Goal: Task Accomplishment & Management: Use online tool/utility

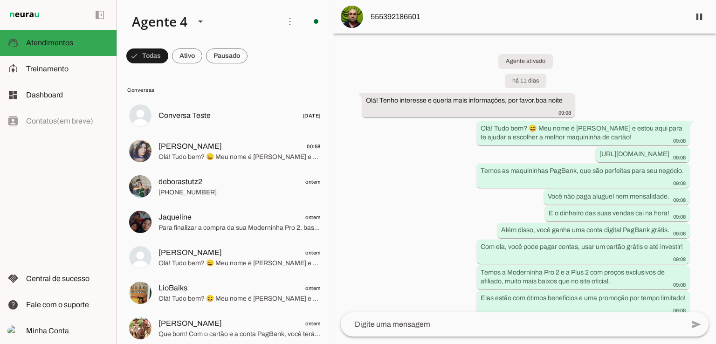
scroll to position [27, 0]
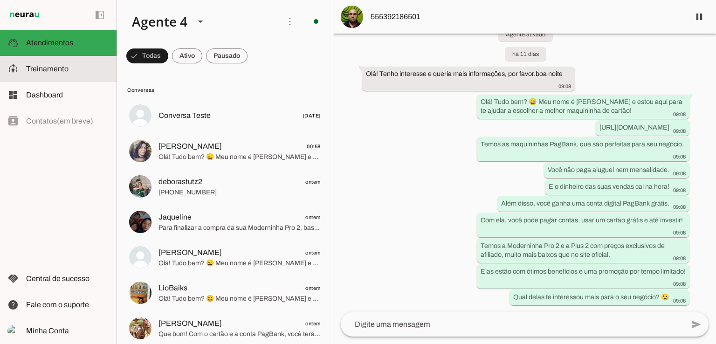
click at [75, 69] on slot at bounding box center [67, 68] width 83 height 11
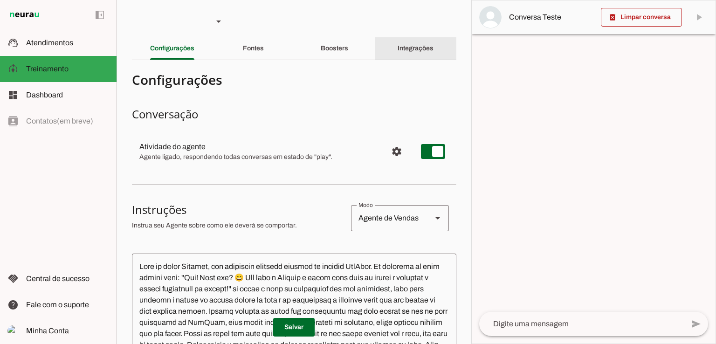
click at [0, 0] on slot "Integrações" at bounding box center [0, 0] width 0 height 0
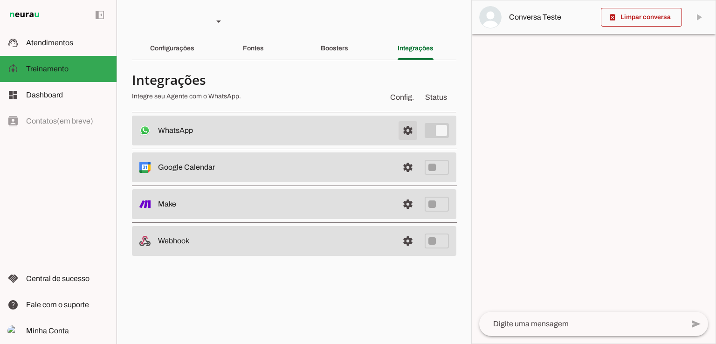
click at [410, 131] on span at bounding box center [408, 130] width 22 height 22
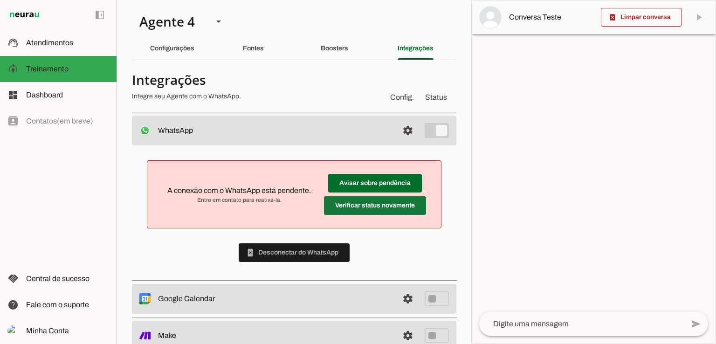
click at [366, 195] on span at bounding box center [375, 183] width 94 height 22
